Goal: Task Accomplishment & Management: Use online tool/utility

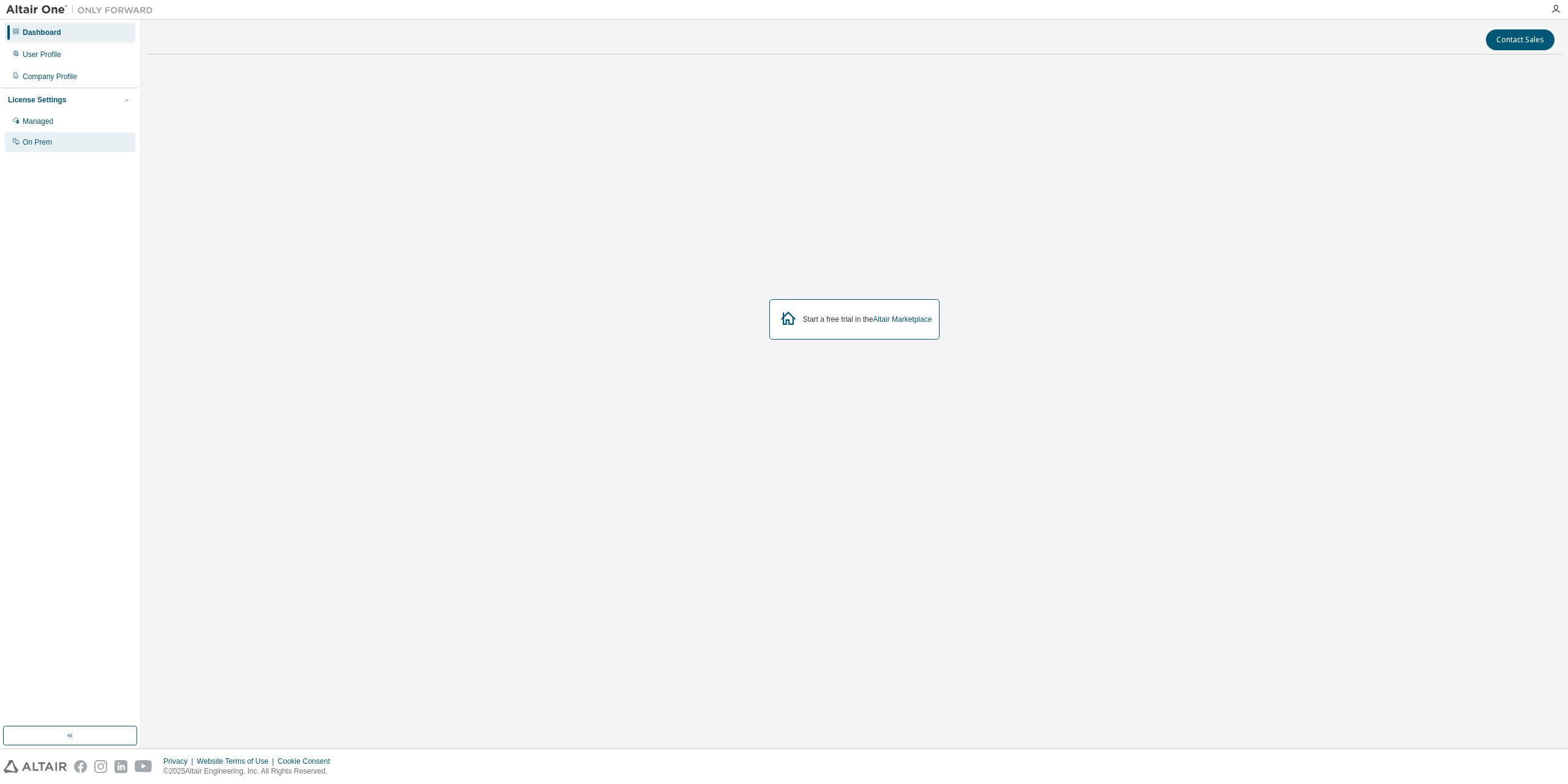
click at [60, 143] on div "On Prem" at bounding box center [70, 142] width 130 height 19
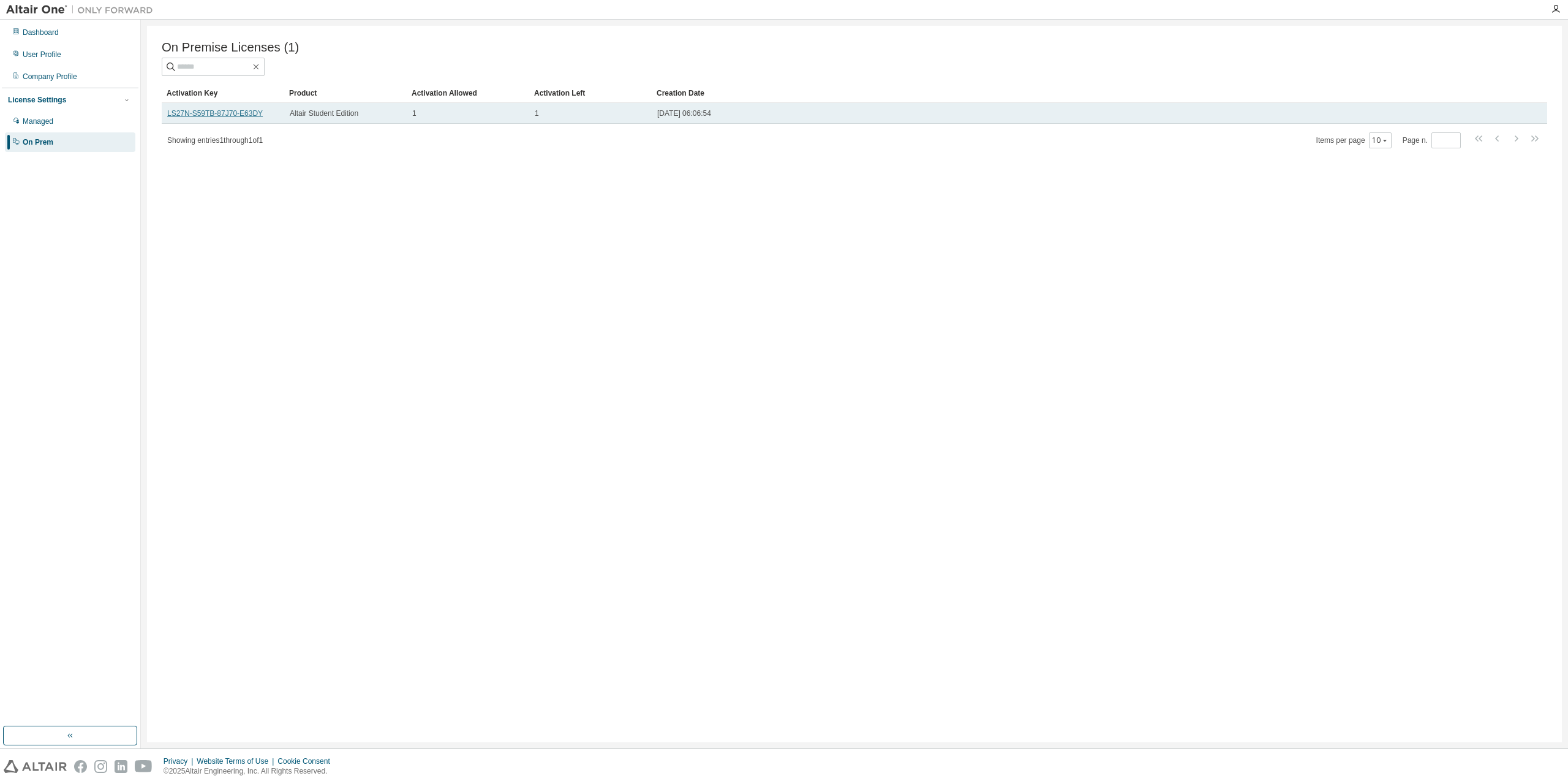
click at [236, 118] on link "LS27N-S59TB-87J70-E63DY" at bounding box center [215, 113] width 96 height 9
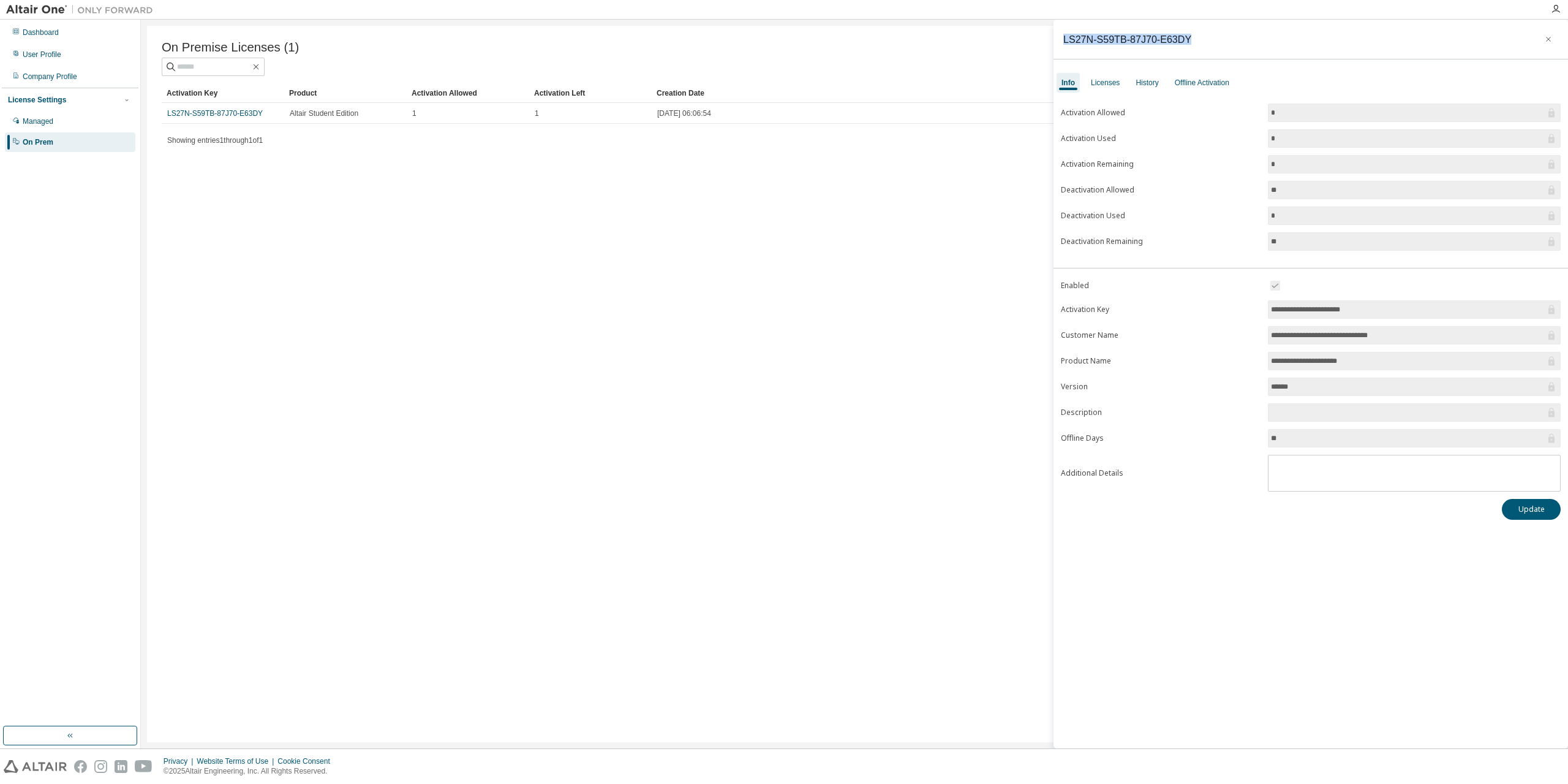
drag, startPoint x: 1182, startPoint y: 37, endPoint x: 1061, endPoint y: 38, distance: 121.0
click at [1061, 38] on div "LS27N-S59TB-87J70-E63DY" at bounding box center [1310, 39] width 514 height 40
copy div "LS27N-S59TB-87J70-E63DY"
click at [768, 202] on div "On Premise Licenses (1) Clear Load Save Save As Field Operator Value Select fil…" at bounding box center [854, 384] width 1415 height 717
